Goal: Transaction & Acquisition: Subscribe to service/newsletter

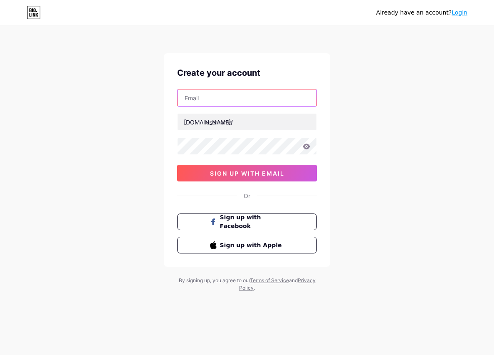
click at [220, 97] on input "text" at bounding box center [246, 97] width 139 height 17
click at [420, 118] on div "Already have an account? Login Create your account [DOMAIN_NAME]/ 0cAFcWeA4pYdJ…" at bounding box center [247, 159] width 494 height 318
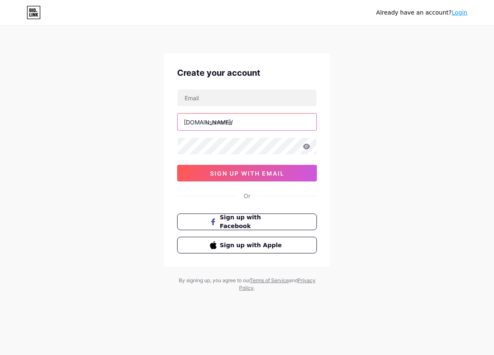
click at [242, 120] on input "text" at bounding box center [246, 121] width 139 height 17
drag, startPoint x: 232, startPoint y: 123, endPoint x: 205, endPoint y: 124, distance: 27.0
click at [205, 124] on div "[DOMAIN_NAME]/ vipkribo" at bounding box center [247, 121] width 140 height 17
type input "vipkribo"
click at [224, 97] on input "text" at bounding box center [246, 97] width 139 height 17
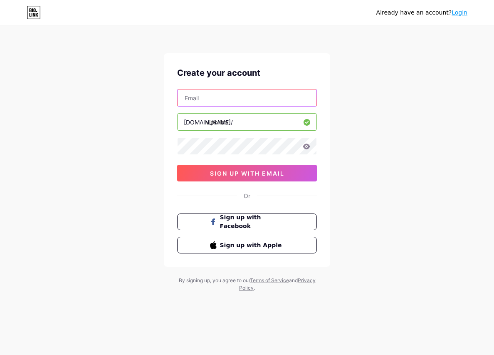
click at [215, 101] on input "text" at bounding box center [246, 97] width 139 height 17
paste input "[EMAIL_ADDRESS][DOMAIN_NAME]"
type input "[EMAIL_ADDRESS][DOMAIN_NAME]"
click at [372, 119] on div "Already have an account? Login Create your account [EMAIL_ADDRESS][DOMAIN_NAME]…" at bounding box center [247, 159] width 494 height 318
click at [376, 135] on div "Already have an account? Login Create your account [EMAIL_ADDRESS][DOMAIN_NAME]…" at bounding box center [247, 159] width 494 height 318
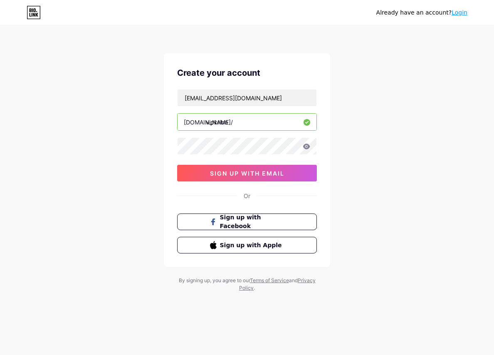
click at [306, 145] on icon at bounding box center [306, 145] width 7 height 5
click at [305, 147] on icon at bounding box center [306, 146] width 7 height 6
click at [308, 147] on icon at bounding box center [306, 145] width 7 height 5
click at [308, 145] on icon at bounding box center [306, 145] width 7 height 5
click at [278, 179] on button "sign up with email" at bounding box center [247, 173] width 140 height 17
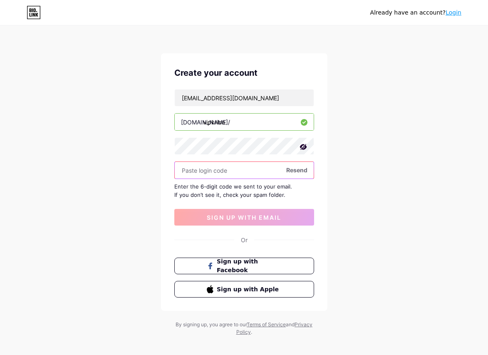
click at [225, 166] on input "text" at bounding box center [244, 170] width 139 height 17
paste input "236714"
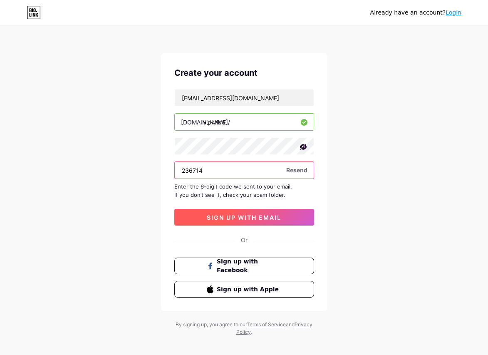
type input "236714"
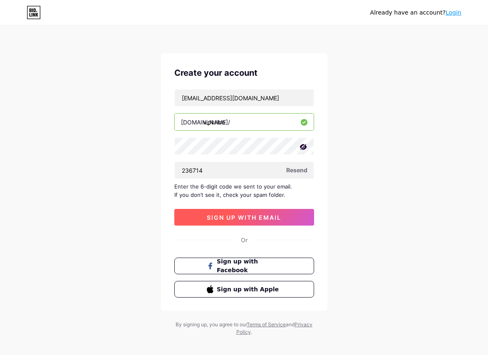
click at [230, 215] on span "sign up with email" at bounding box center [244, 217] width 74 height 7
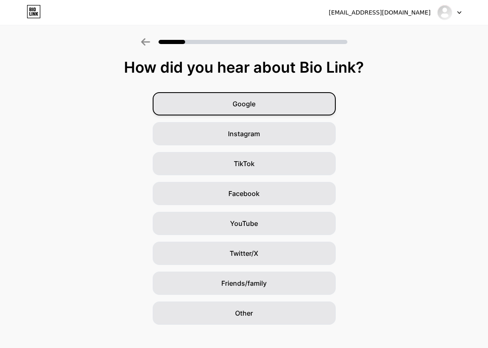
click at [233, 111] on div "Google" at bounding box center [244, 103] width 183 height 23
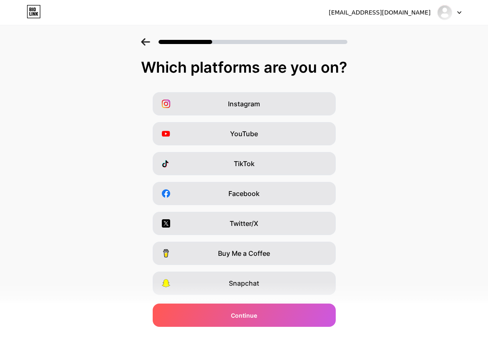
click at [290, 116] on div "Instagram YouTube TikTok Facebook Twitter/X Buy Me a Coffee Snapchat I have a w…" at bounding box center [243, 208] width 479 height 233
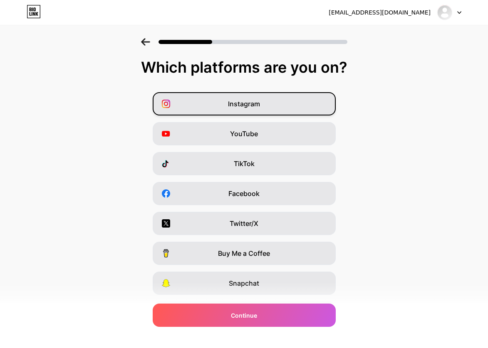
click at [300, 101] on div "Instagram" at bounding box center [244, 103] width 183 height 23
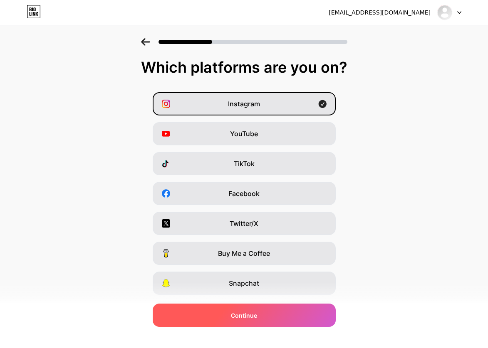
click at [256, 310] on div "Continue" at bounding box center [244, 315] width 183 height 23
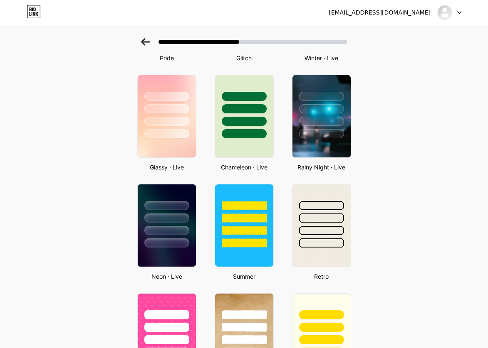
scroll to position [249, 0]
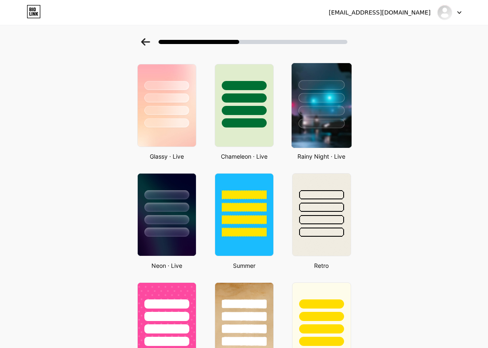
click at [326, 109] on div at bounding box center [321, 111] width 46 height 10
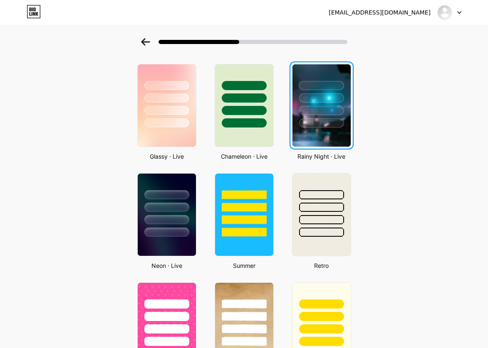
scroll to position [0, 0]
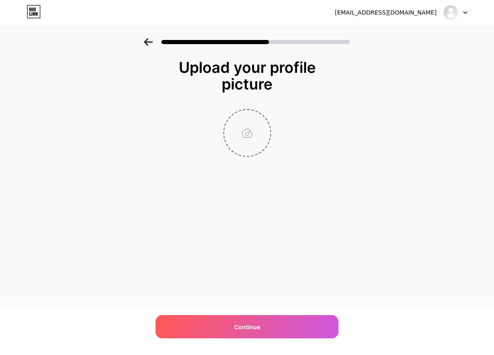
click at [266, 133] on input "file" at bounding box center [247, 133] width 46 height 46
type input "C:\fakepath\0919.png"
click at [256, 133] on img at bounding box center [247, 133] width 48 height 48
click at [263, 119] on circle at bounding box center [265, 115] width 9 height 9
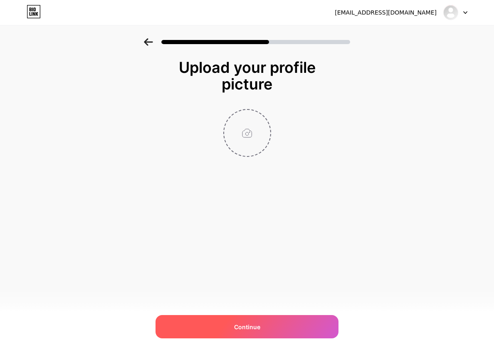
click at [269, 328] on div "Continue" at bounding box center [246, 326] width 183 height 23
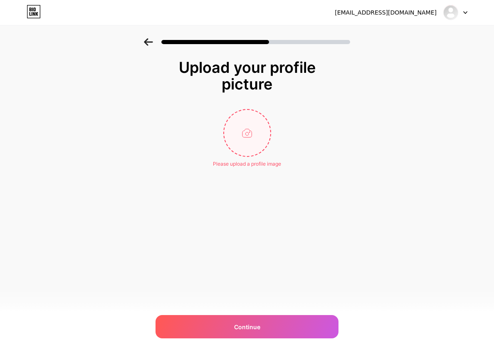
click at [251, 147] on input "file" at bounding box center [247, 133] width 46 height 46
type input "C:\fakepath\666cef33089db06d5232069b03940dcb.jpg"
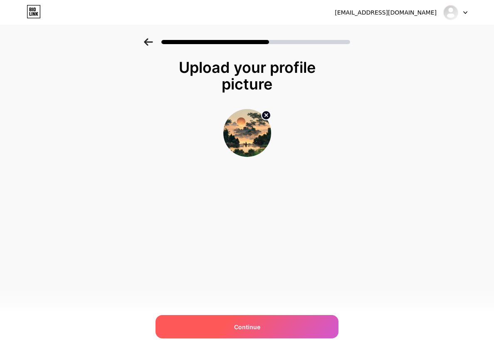
click at [261, 325] on div "Continue" at bounding box center [246, 326] width 183 height 23
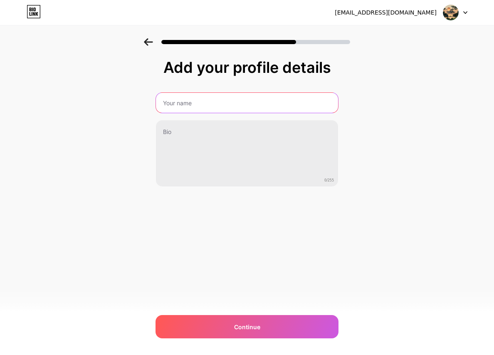
click at [213, 103] on input "text" at bounding box center [247, 103] width 182 height 20
type input "K"
type input "Bang [PERSON_NAME]"
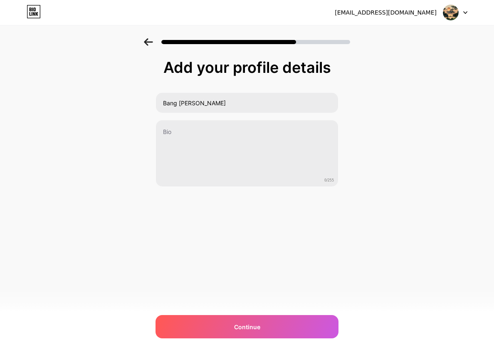
click at [217, 310] on div "[EMAIL_ADDRESS][DOMAIN_NAME] Logout Link Copied Add your profile details Bang […" at bounding box center [247, 177] width 494 height 355
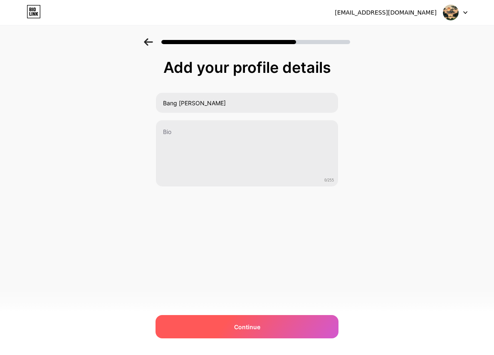
click at [215, 320] on div "Continue" at bounding box center [246, 326] width 183 height 23
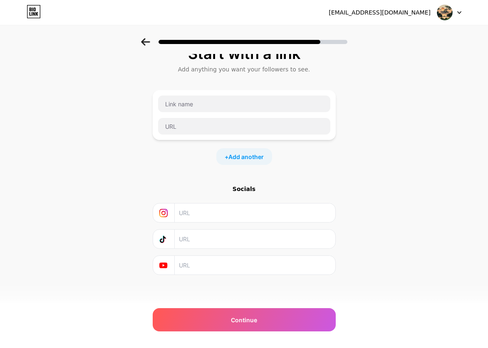
scroll to position [15, 0]
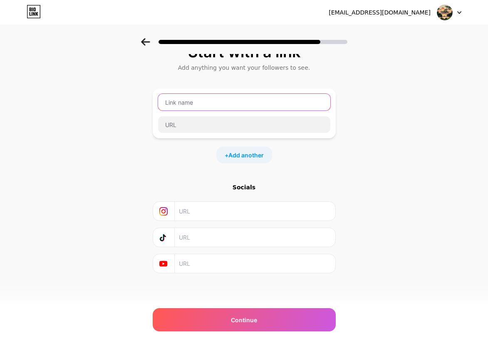
click at [213, 106] on input "text" at bounding box center [244, 102] width 172 height 17
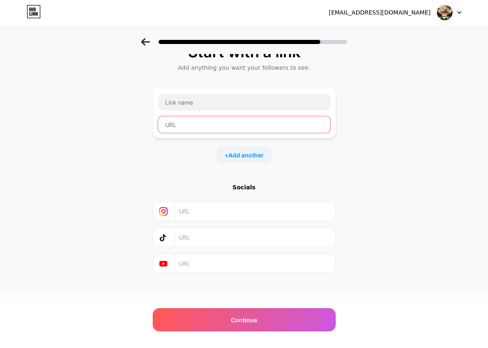
click at [200, 121] on input "text" at bounding box center [244, 124] width 172 height 17
paste input "[URL][DOMAIN_NAME]"
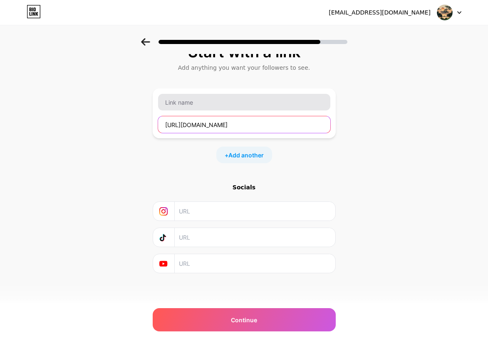
type input "[URL][DOMAIN_NAME]"
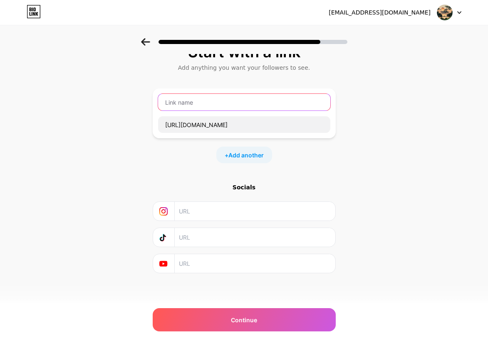
click at [204, 102] on input "text" at bounding box center [244, 102] width 172 height 17
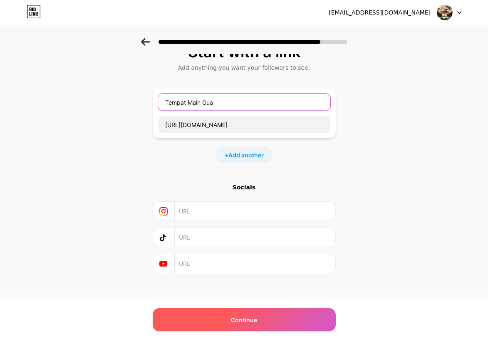
type input "Tempat Main Gua"
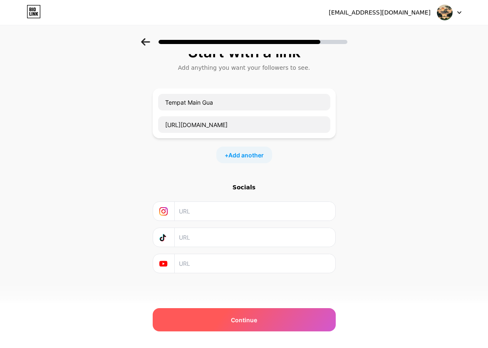
click at [296, 317] on div "Continue" at bounding box center [244, 319] width 183 height 23
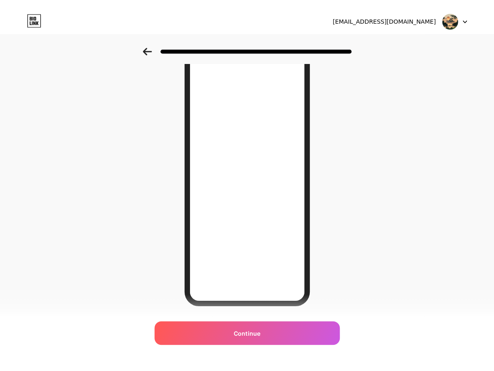
scroll to position [0, 0]
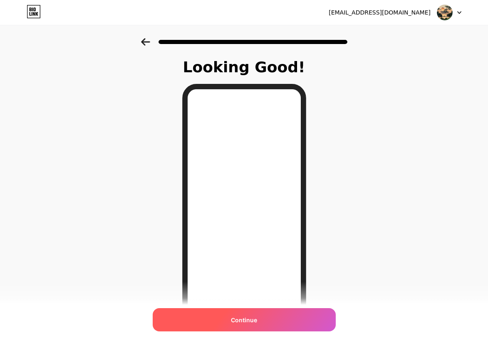
click at [250, 324] on span "Continue" at bounding box center [244, 320] width 26 height 9
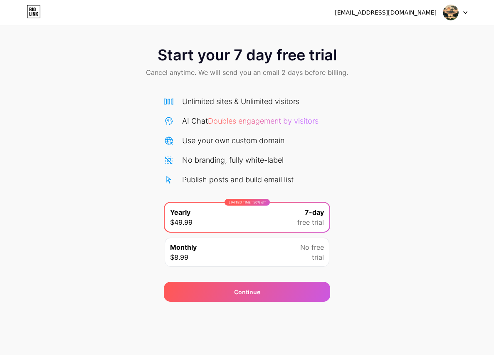
click at [274, 210] on div "LIMITED TIME : 50% off Yearly $49.99 7-day free trial" at bounding box center [247, 216] width 165 height 29
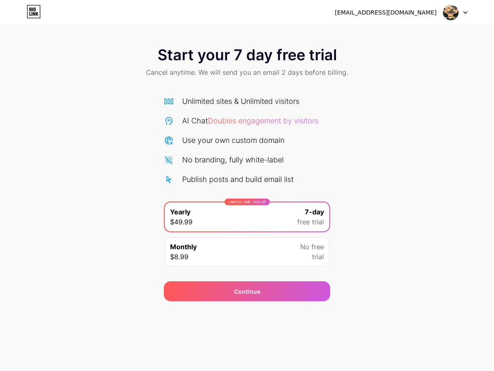
drag, startPoint x: 365, startPoint y: 238, endPoint x: 342, endPoint y: 241, distance: 23.2
click at [365, 238] on div "Start your 7 day free trial Cancel anytime. We will send you an email 2 days be…" at bounding box center [247, 169] width 494 height 263
click at [319, 243] on span "No free" at bounding box center [312, 247] width 24 height 10
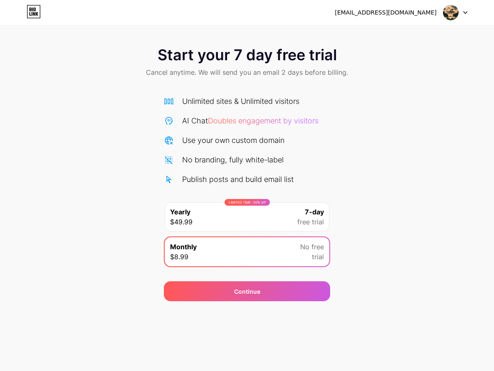
click at [364, 231] on div "Start your 7 day free trial Cancel anytime. We will send you an email 2 days be…" at bounding box center [247, 169] width 494 height 263
click at [276, 118] on span "Doubles engagement by visitors" at bounding box center [263, 120] width 111 height 9
click at [454, 14] on img at bounding box center [451, 13] width 16 height 16
click at [468, 9] on div "[EMAIL_ADDRESS][DOMAIN_NAME] Logout" at bounding box center [247, 12] width 494 height 15
click at [466, 10] on div at bounding box center [455, 12] width 24 height 15
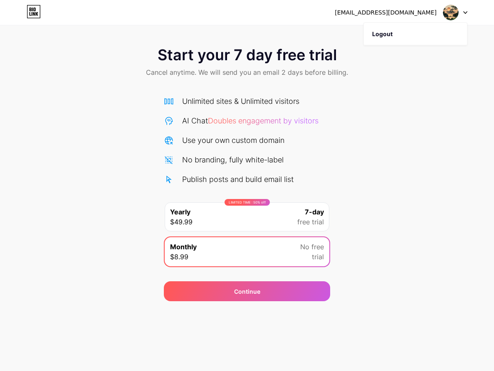
click at [465, 11] on icon at bounding box center [465, 12] width 4 height 3
click at [35, 12] on icon at bounding box center [34, 11] width 14 height 13
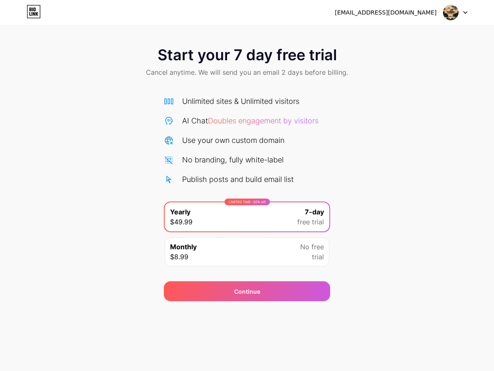
click at [323, 138] on div "Use your own custom domain" at bounding box center [247, 140] width 166 height 11
click at [275, 121] on span "Doubles engagement by visitors" at bounding box center [263, 120] width 111 height 9
click at [461, 9] on div at bounding box center [455, 12] width 24 height 15
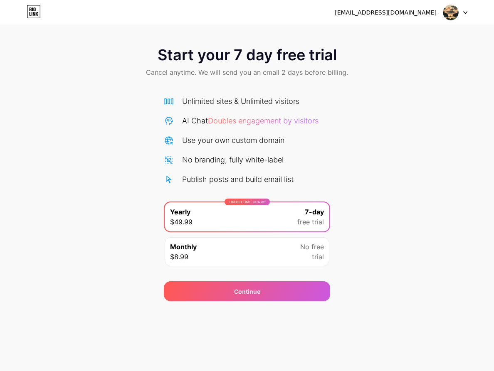
click at [427, 208] on div "Start your 7 day free trial Cancel anytime. We will send you an email 2 days be…" at bounding box center [247, 169] width 494 height 263
click at [347, 165] on div "Start your 7 day free trial Cancel anytime. We will send you an email 2 days be…" at bounding box center [247, 169] width 494 height 263
